Goal: Transaction & Acquisition: Obtain resource

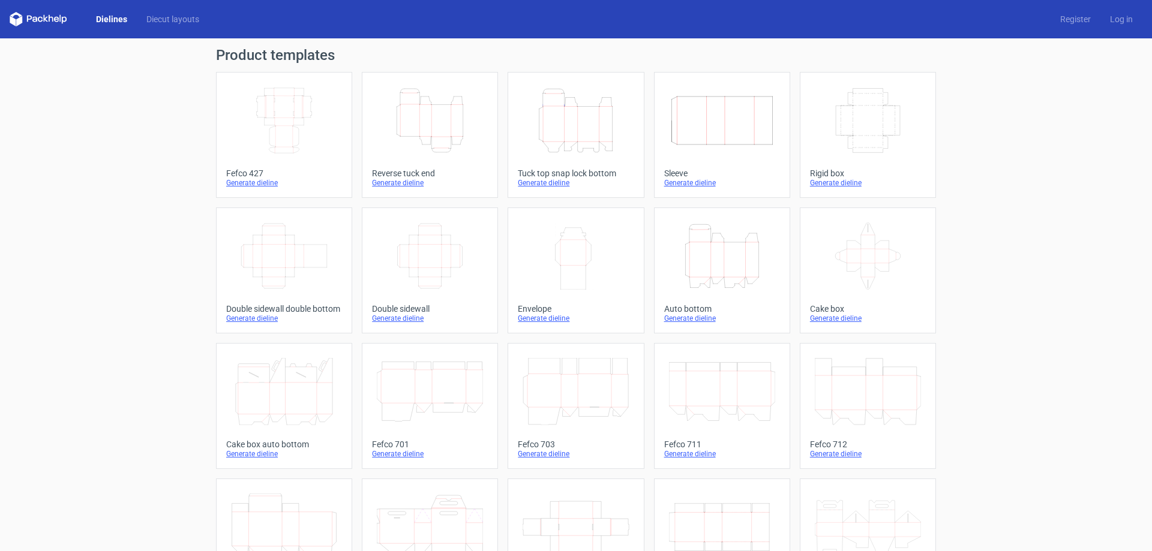
click at [289, 123] on icon "Width Depth Height" at bounding box center [284, 120] width 106 height 67
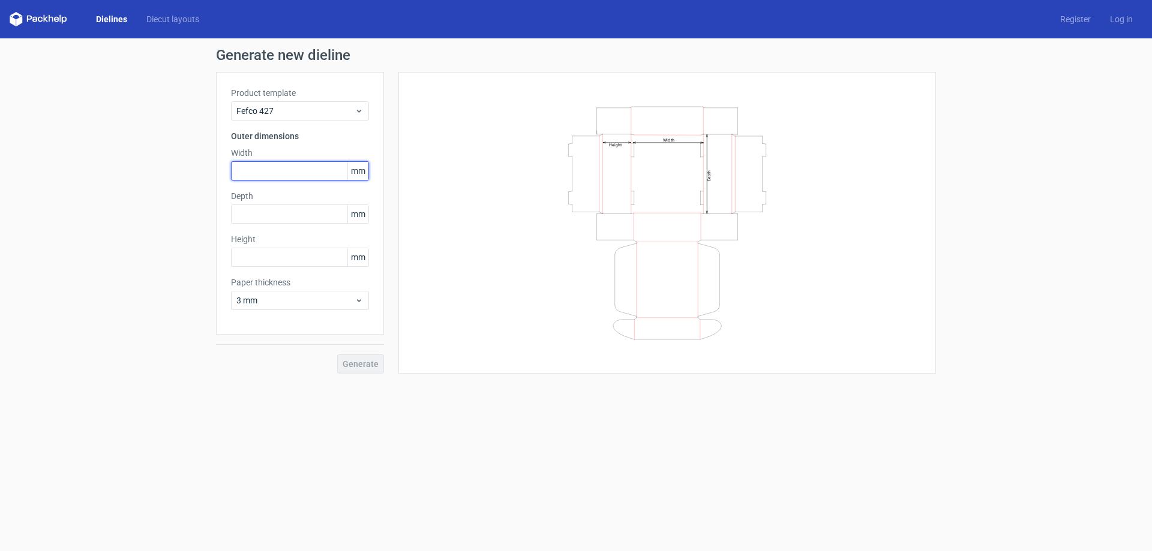
click at [307, 170] on input "text" at bounding box center [300, 170] width 138 height 19
drag, startPoint x: 278, startPoint y: 158, endPoint x: 265, endPoint y: 169, distance: 16.6
click at [265, 169] on div "Width 213151 mm" at bounding box center [300, 164] width 138 height 34
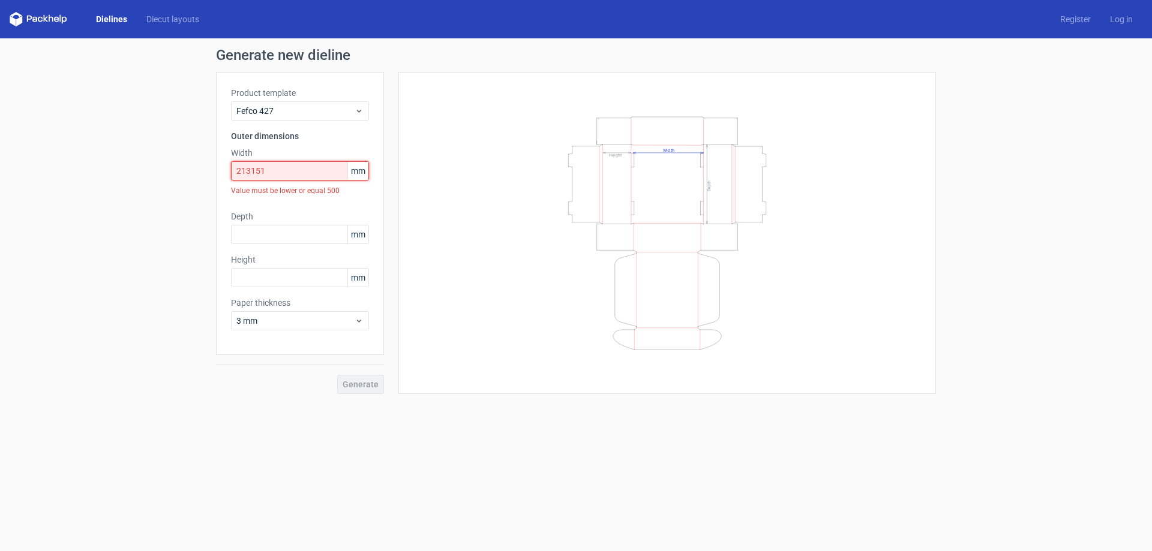
click at [263, 170] on input "213151" at bounding box center [300, 170] width 138 height 19
drag, startPoint x: 254, startPoint y: 170, endPoint x: 290, endPoint y: 172, distance: 35.4
click at [288, 172] on input "213151" at bounding box center [300, 170] width 138 height 19
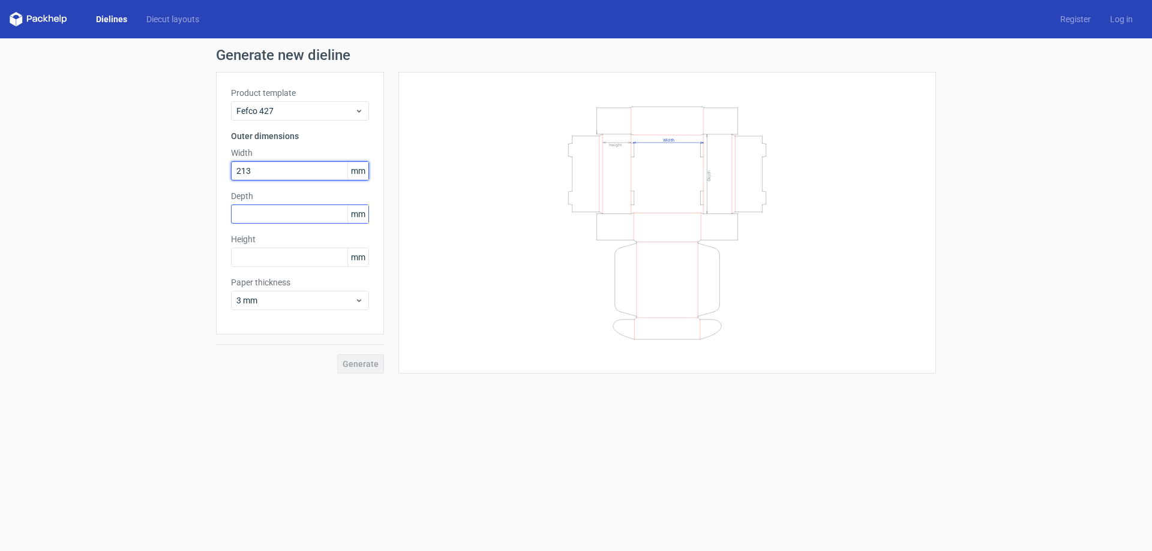
type input "213"
drag, startPoint x: 260, startPoint y: 223, endPoint x: 260, endPoint y: 215, distance: 7.2
click at [260, 216] on input "text" at bounding box center [300, 214] width 138 height 19
type input "151"
click at [263, 263] on input "text" at bounding box center [300, 257] width 138 height 19
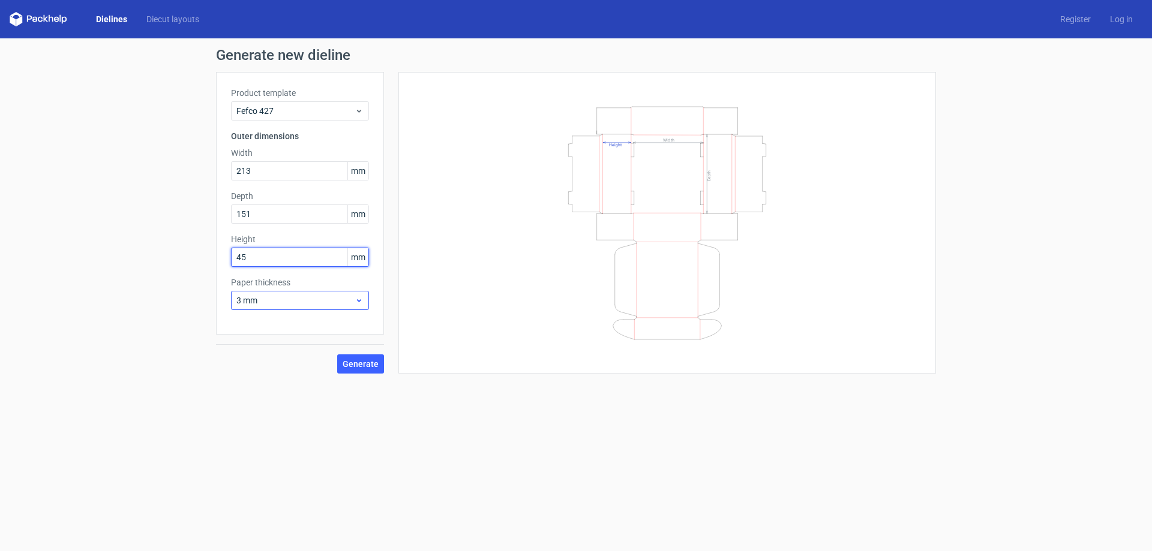
type input "45"
click at [260, 296] on span "3 mm" at bounding box center [295, 301] width 118 height 12
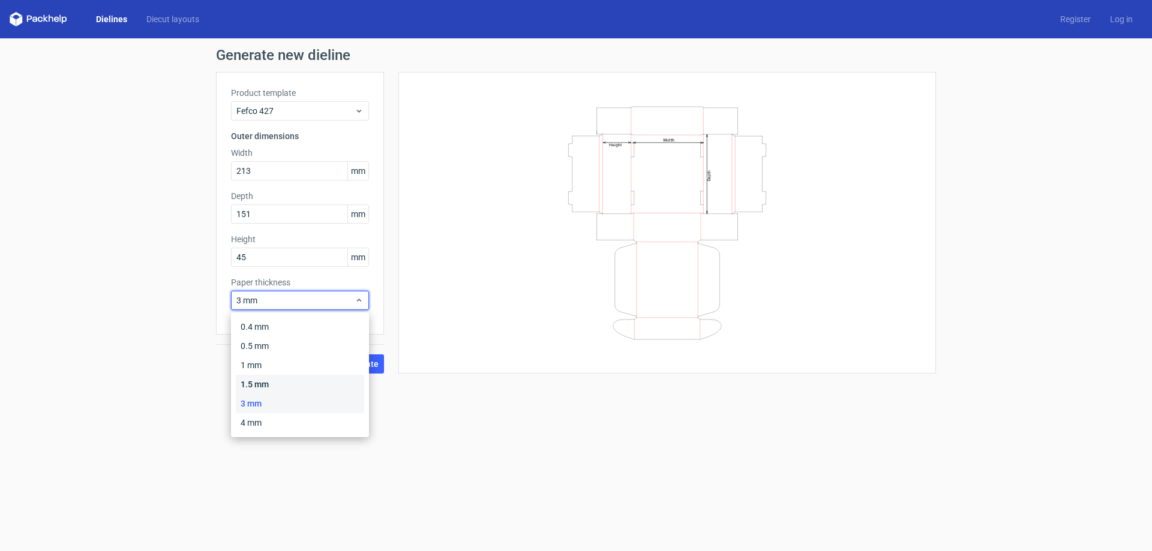
click at [266, 379] on div "1.5 mm" at bounding box center [300, 384] width 128 height 19
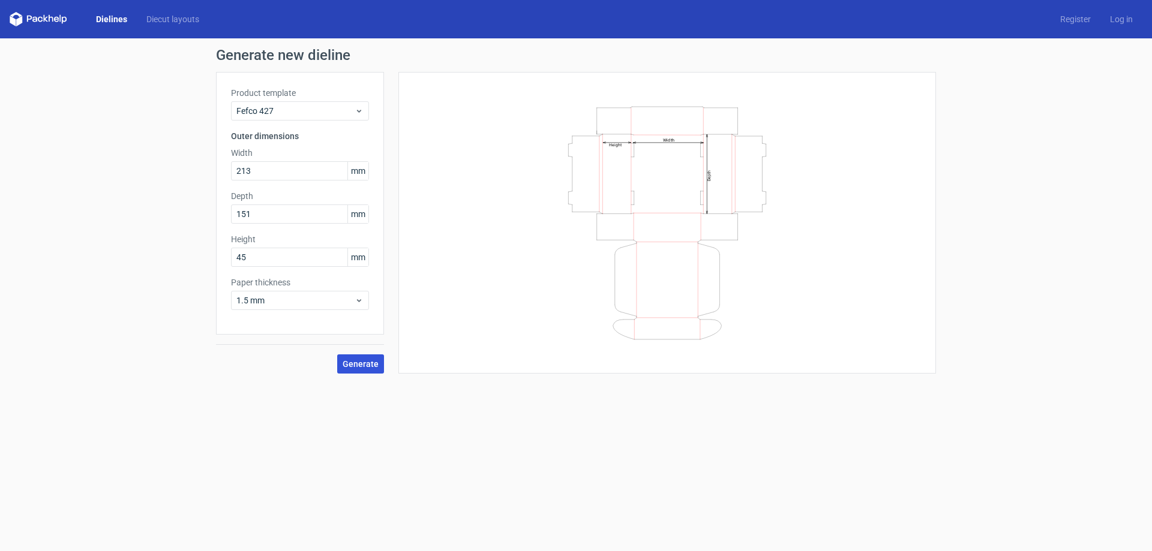
click at [348, 365] on span "Generate" at bounding box center [361, 364] width 36 height 8
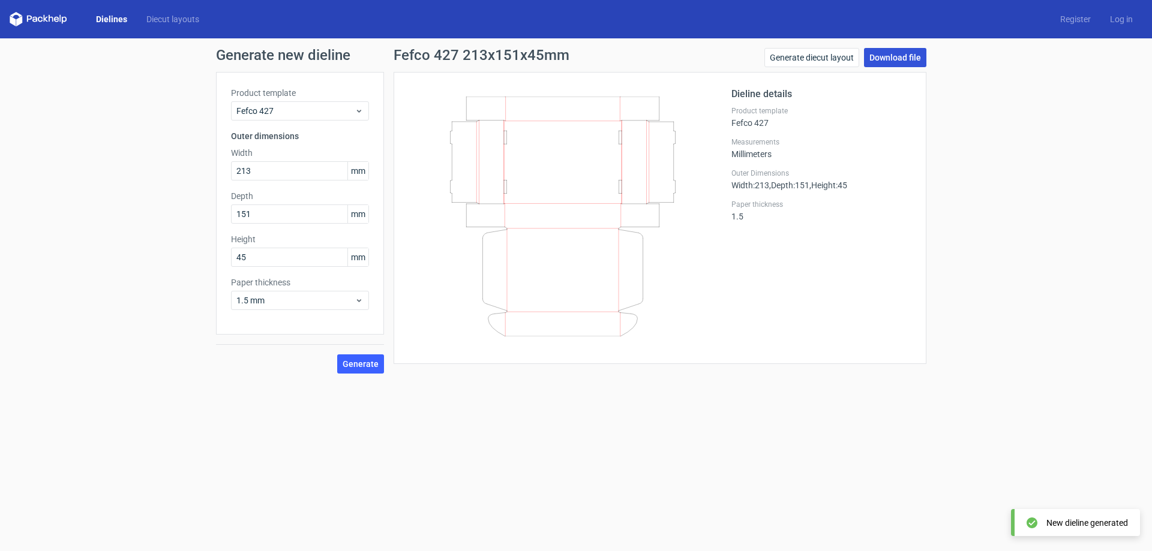
click at [908, 56] on link "Download file" at bounding box center [895, 57] width 62 height 19
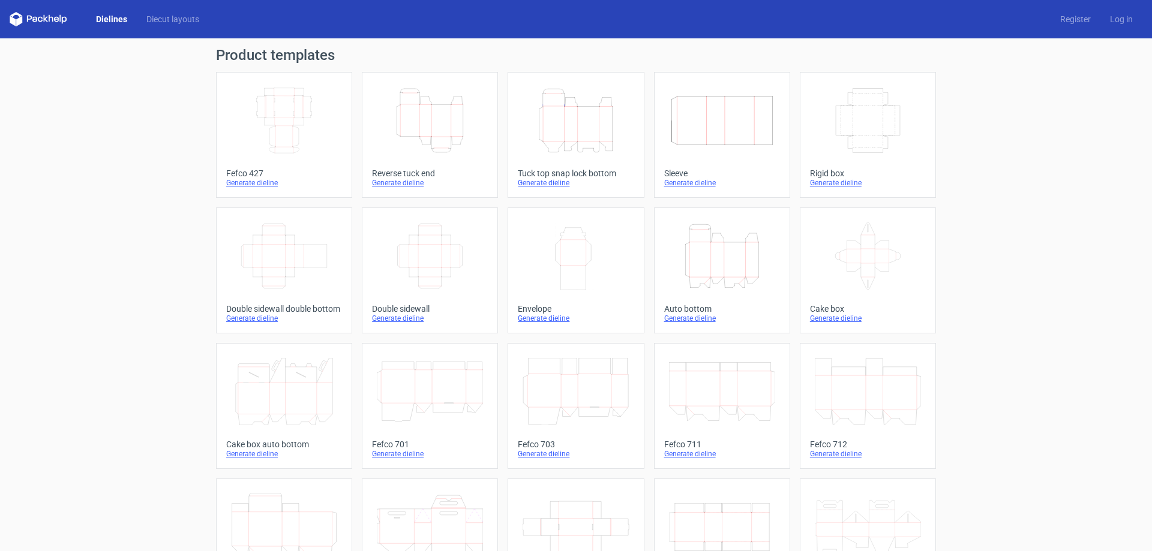
click at [272, 139] on icon "Width Depth Height" at bounding box center [284, 120] width 106 height 67
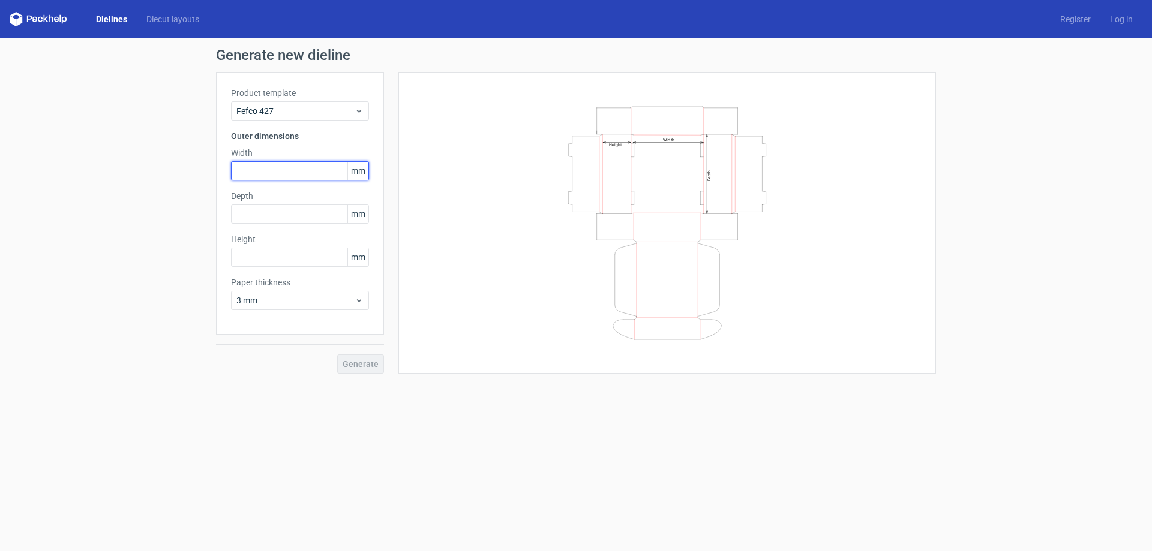
click at [314, 168] on input "text" at bounding box center [300, 170] width 138 height 19
type input "175"
drag, startPoint x: 304, startPoint y: 211, endPoint x: 299, endPoint y: 221, distance: 11.6
click at [301, 220] on input "text" at bounding box center [300, 214] width 138 height 19
drag, startPoint x: 257, startPoint y: 217, endPoint x: 245, endPoint y: 212, distance: 13.2
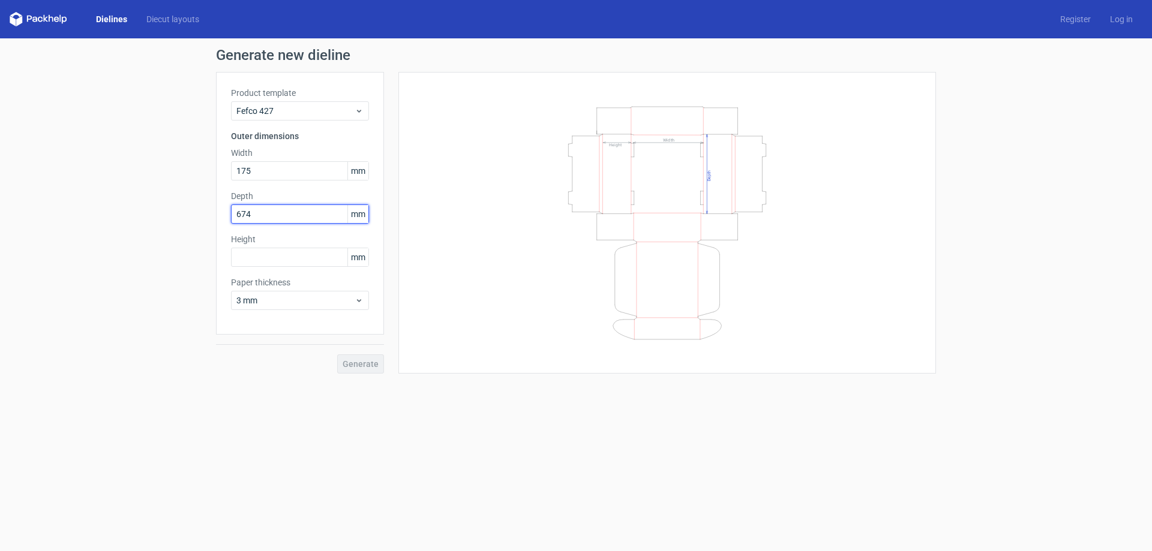
click at [245, 212] on input "674" at bounding box center [300, 214] width 138 height 19
type input "67"
click at [246, 259] on input "text" at bounding box center [300, 257] width 138 height 19
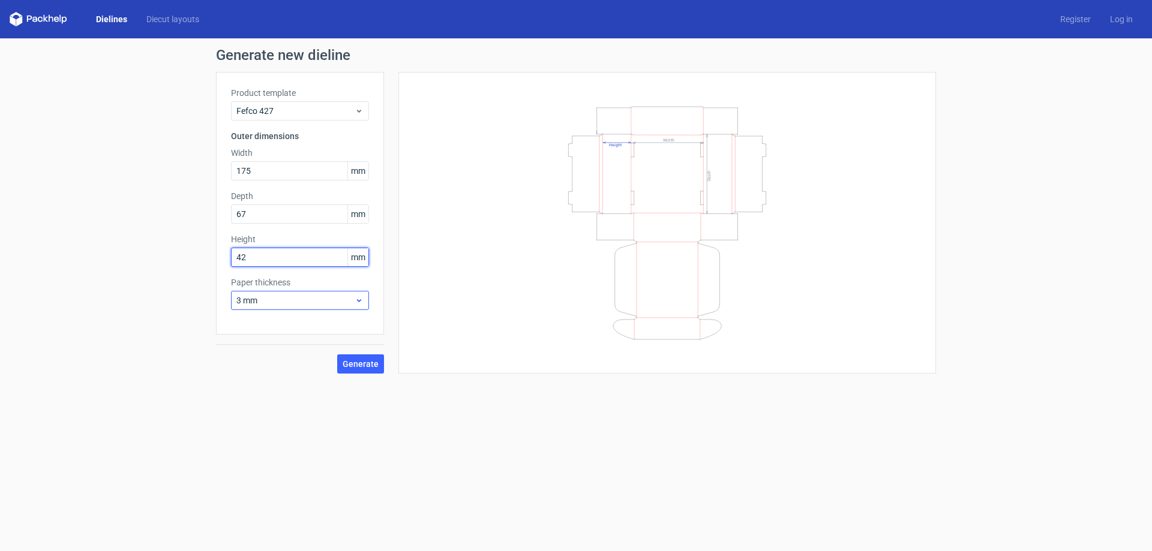
type input "42"
click at [266, 306] on span "3 mm" at bounding box center [295, 301] width 118 height 12
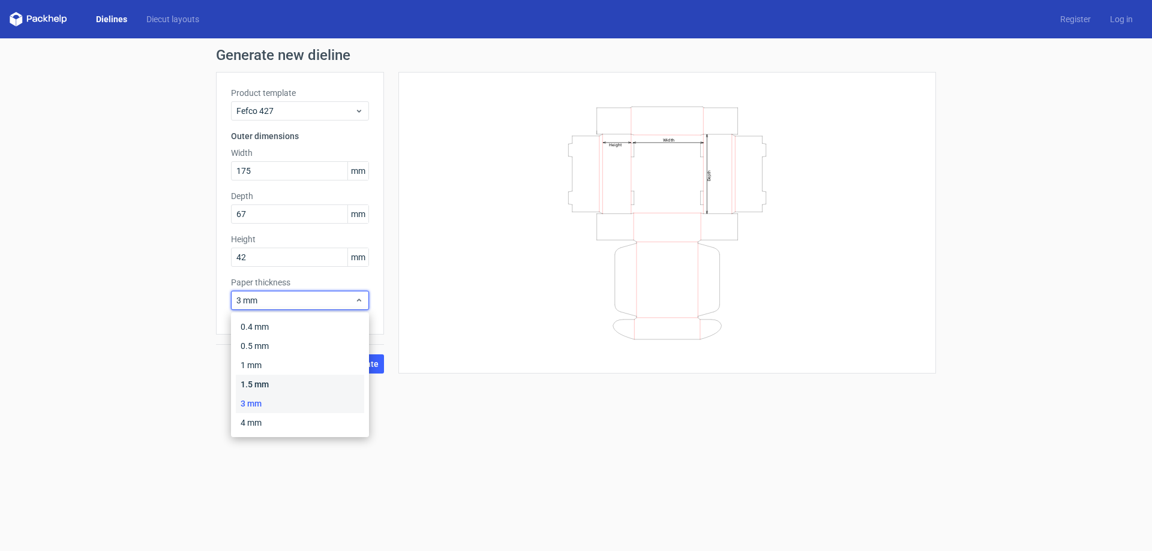
click at [268, 380] on div "1.5 mm" at bounding box center [300, 384] width 128 height 19
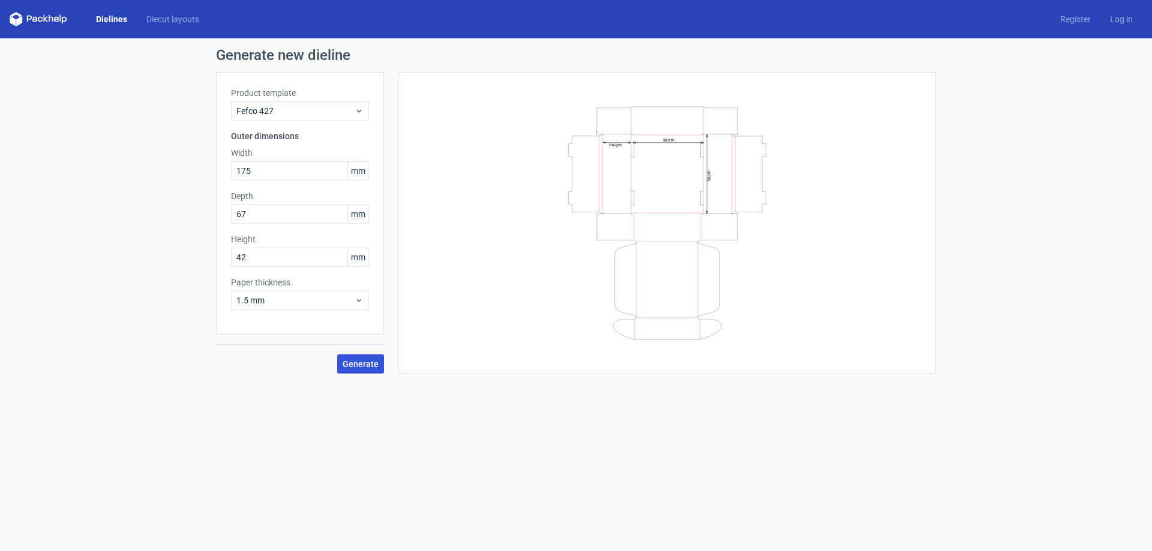
click at [356, 368] on span "Generate" at bounding box center [361, 364] width 36 height 8
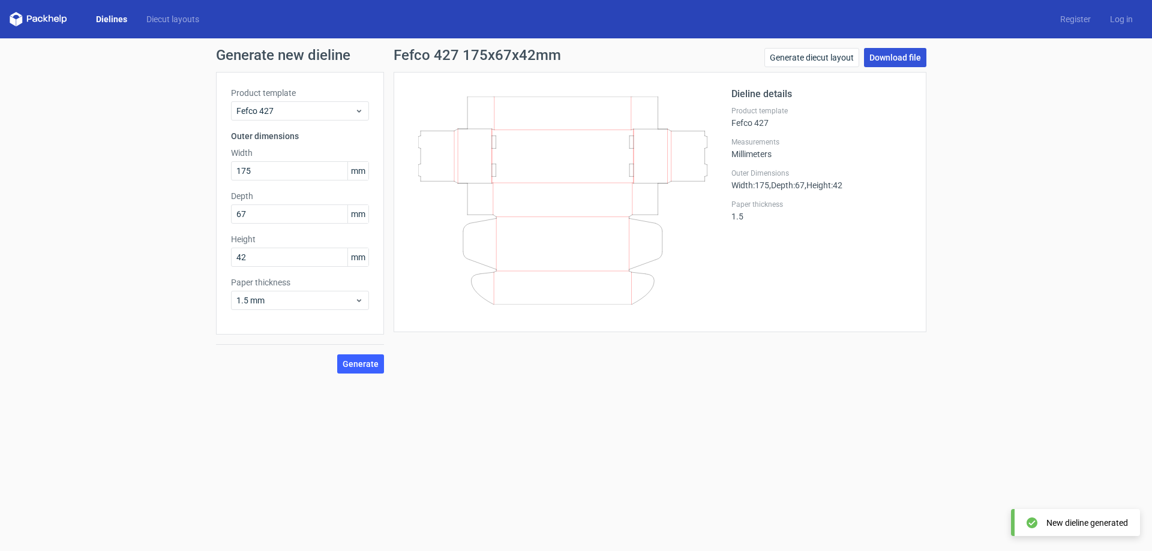
click at [891, 58] on link "Download file" at bounding box center [895, 57] width 62 height 19
